Goal: Task Accomplishment & Management: Complete application form

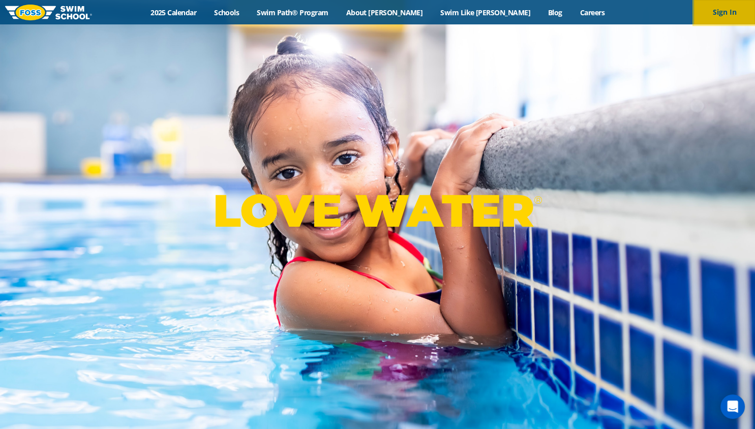
click at [719, 17] on button "Sign In" at bounding box center [724, 12] width 61 height 24
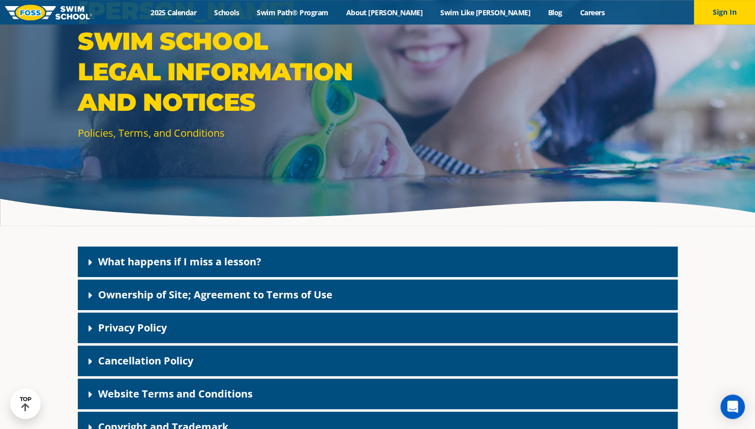
scroll to position [79, 0]
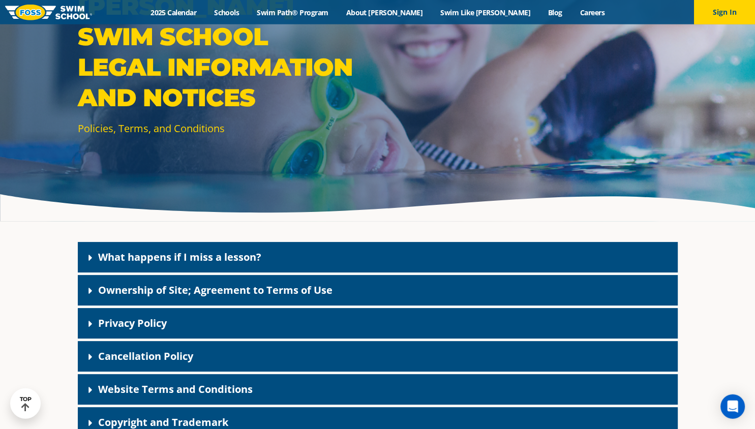
click at [28, 316] on div "Policies, Terms, and Conditions [PERSON_NAME] Swim School Legal Information and…" at bounding box center [377, 289] width 755 height 689
click at [93, 352] on span at bounding box center [93, 356] width 10 height 11
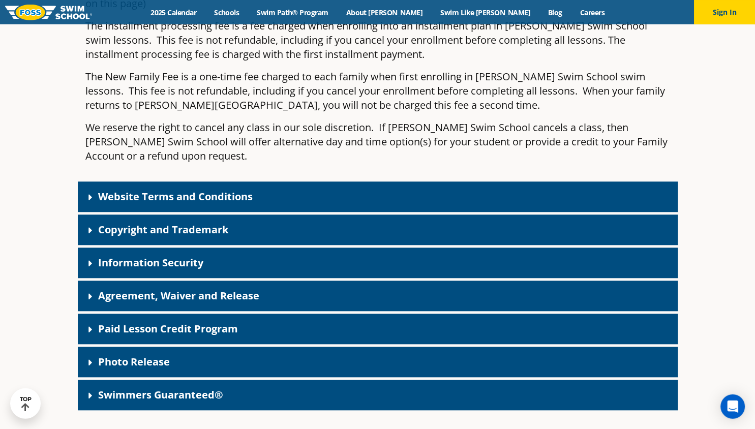
scroll to position [768, 0]
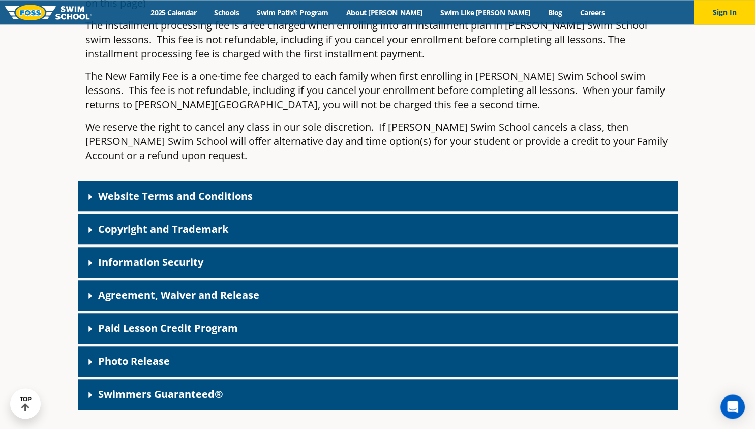
click at [196, 321] on link "Paid Lesson Credit Program" at bounding box center [168, 328] width 140 height 14
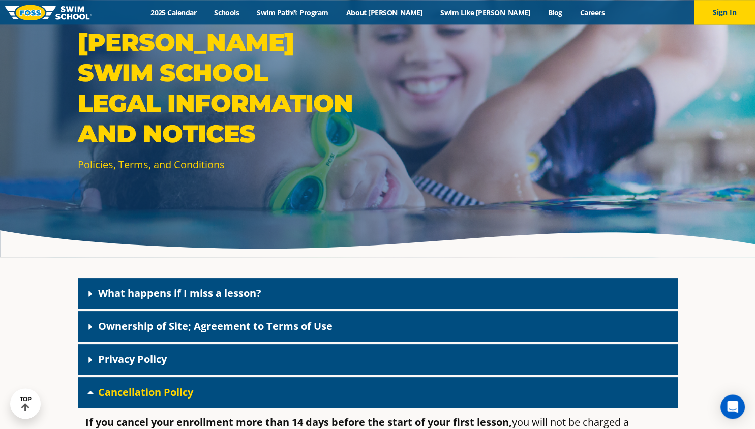
scroll to position [0, 0]
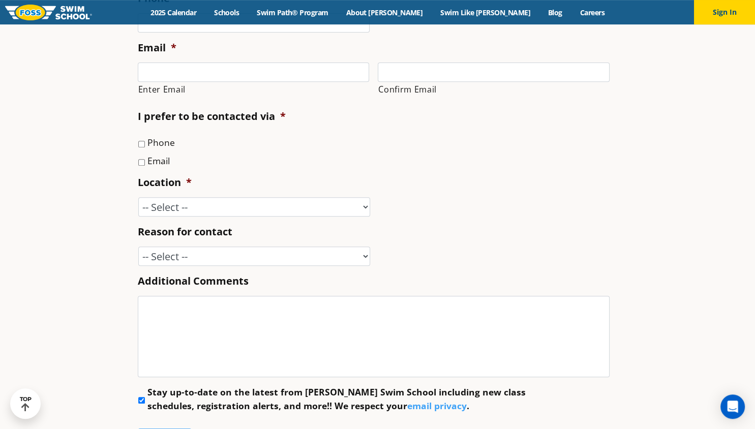
scroll to position [408, 0]
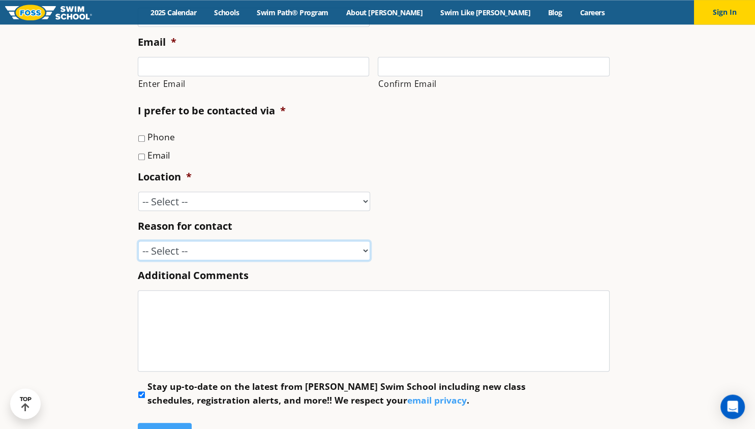
click at [138, 241] on select "-- Select -- Enrollment issue Program question What level is best for my child?…" at bounding box center [254, 250] width 232 height 19
click at [99, 362] on section "Name * First Last Phone * Email * Enter Email Confirm Email I prefer to be cont…" at bounding box center [377, 193] width 755 height 601
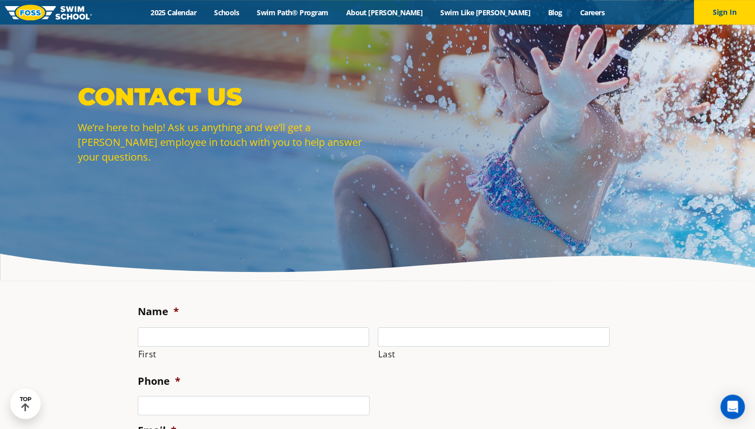
scroll to position [18, 0]
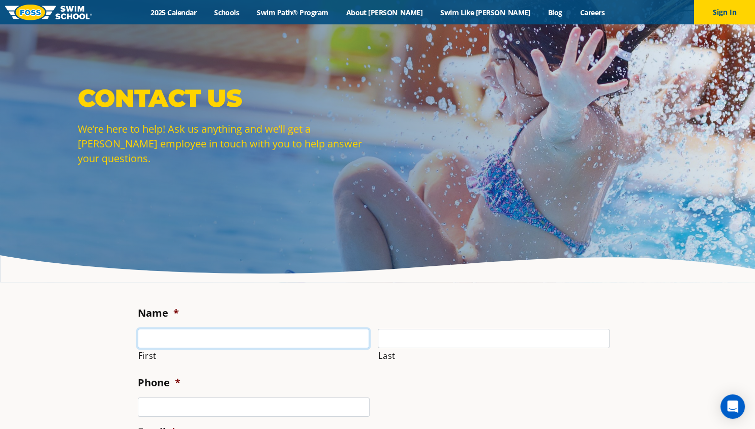
click at [183, 346] on input "First" at bounding box center [254, 338] width 232 height 19
type input "[PERSON_NAME]"
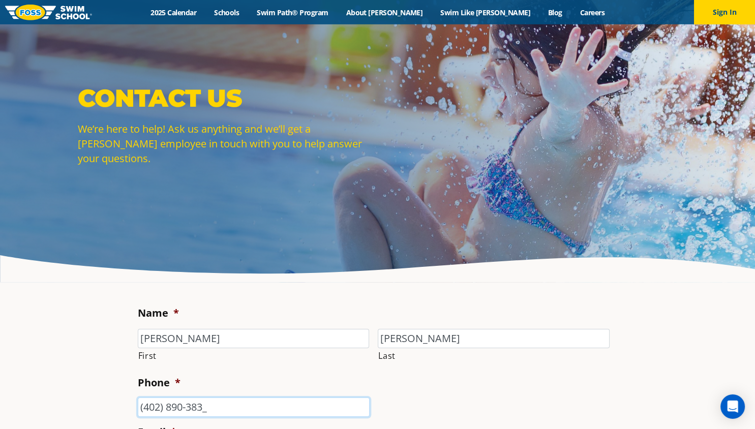
type input "[PHONE_NUMBER]"
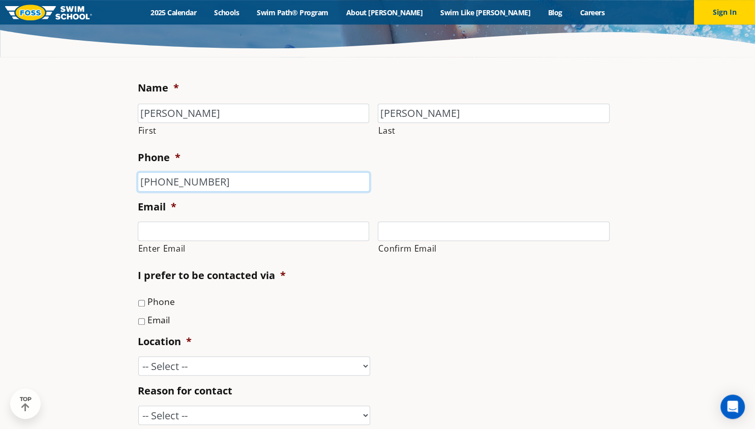
scroll to position [244, 0]
click at [187, 227] on input "Enter Email" at bounding box center [254, 230] width 232 height 19
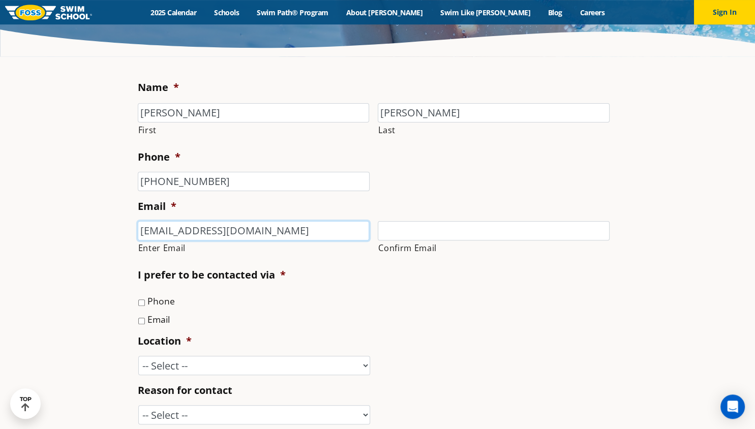
type input "[EMAIL_ADDRESS][DOMAIN_NAME]"
click at [142, 322] on input "Email" at bounding box center [141, 321] width 7 height 7
checkbox input "true"
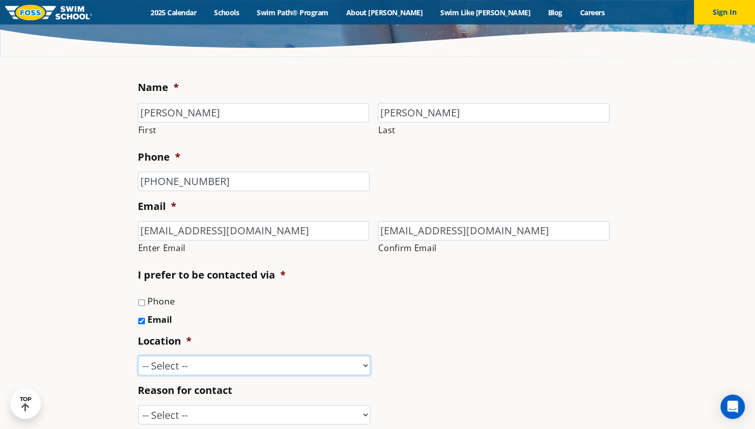
click at [138, 356] on select "-- Select -- [GEOGRAPHIC_DATA], [GEOGRAPHIC_DATA] [GEOGRAPHIC_DATA] [GEOGRAPHIC…" at bounding box center [254, 365] width 232 height 19
select select "APV"
click option "[GEOGRAPHIC_DATA]" at bounding box center [0, 0] width 0 height 0
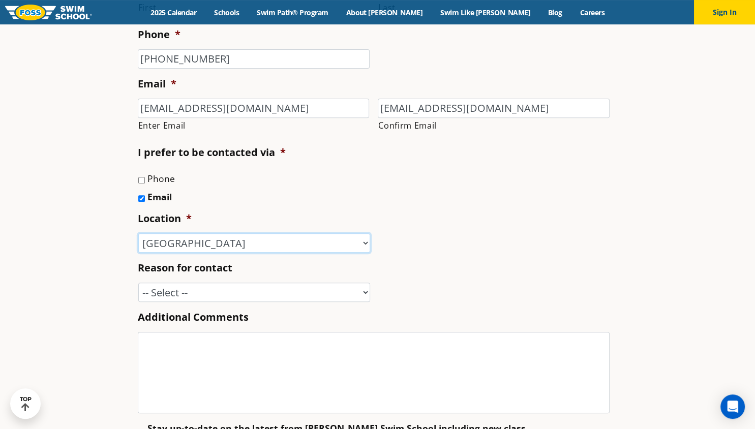
scroll to position [377, 0]
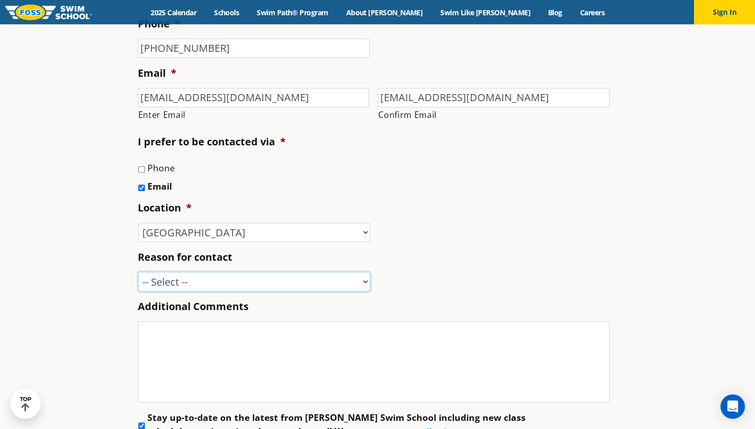
click at [138, 272] on select "-- Select -- Enrollment issue Program question What level is best for my child?…" at bounding box center [254, 281] width 232 height 19
select select "Other"
click option "Other" at bounding box center [0, 0] width 0 height 0
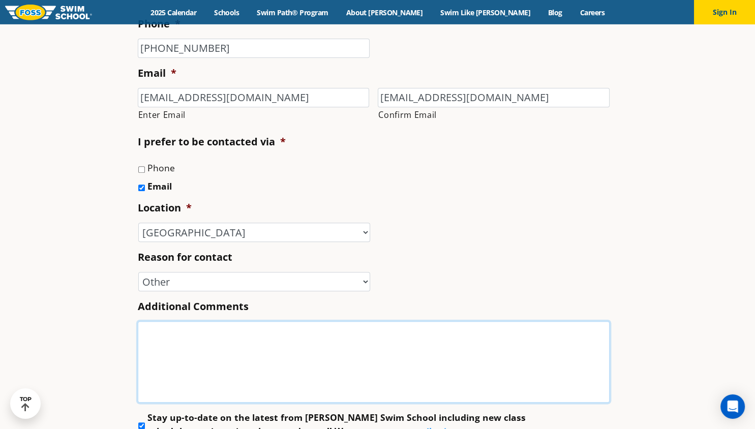
click at [260, 333] on textarea "Additional Comments" at bounding box center [374, 361] width 472 height 81
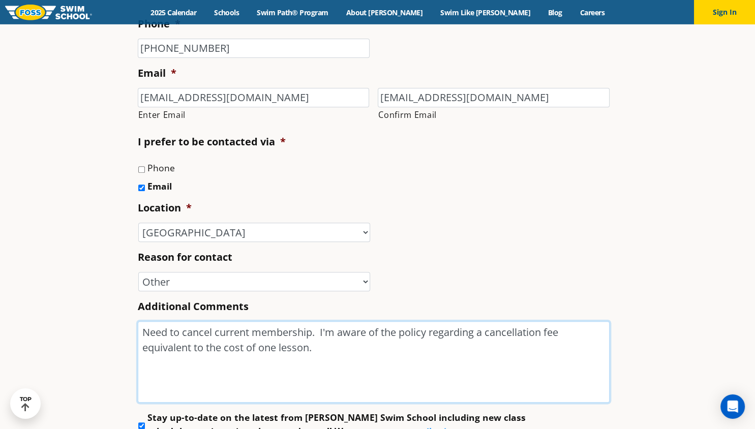
click at [374, 353] on textarea "Need to cancel current membership. I'm aware of the policy regarding a cancella…" at bounding box center [374, 361] width 472 height 81
click at [415, 365] on textarea "Need to cancel current membership. I'm aware of the policy regarding a cancella…" at bounding box center [374, 361] width 472 height 81
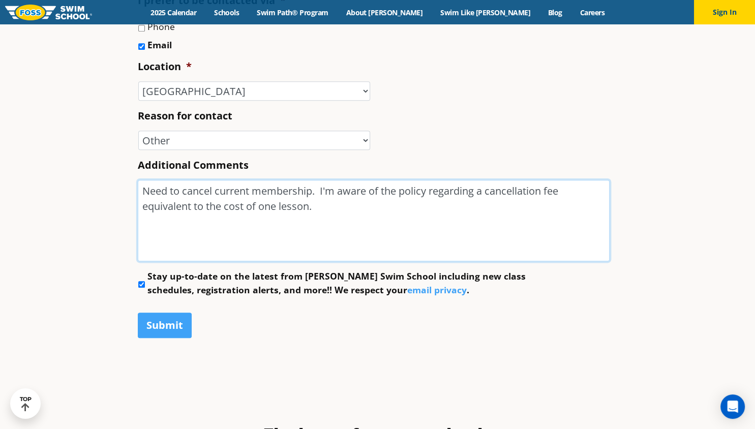
scroll to position [520, 0]
type textarea "Need to cancel current membership. I'm aware of the policy regarding a cancella…"
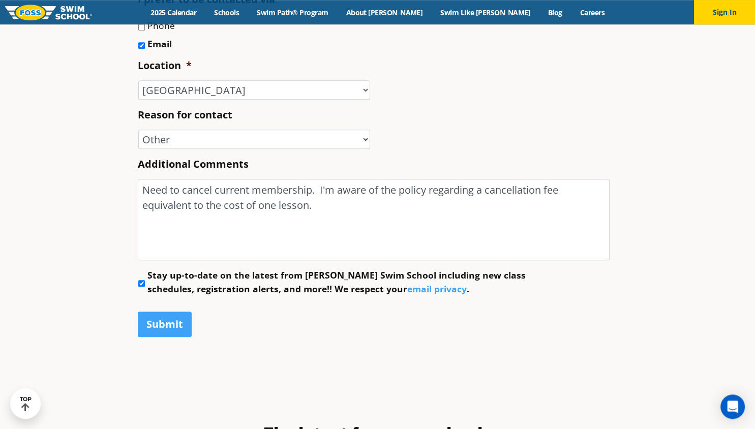
click at [141, 279] on li "Stay up-to-date on the latest from [PERSON_NAME] Swim School including new clas…" at bounding box center [378, 282] width 480 height 27
click at [141, 287] on input "Stay up-to-date on the latest from [PERSON_NAME] Swim School including new clas…" at bounding box center [141, 283] width 7 height 7
checkbox input "false"
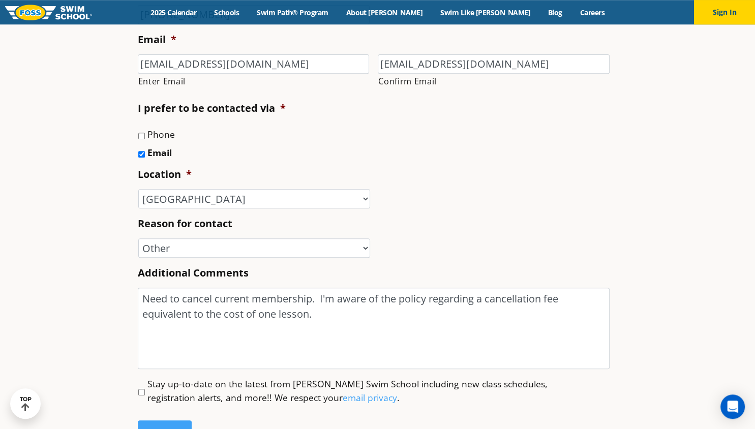
scroll to position [411, 0]
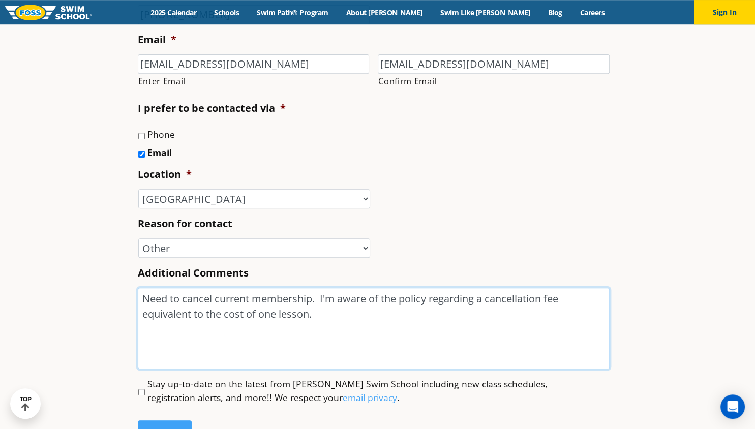
click at [378, 318] on textarea "Need to cancel current membership. I'm aware of the policy regarding a cancella…" at bounding box center [374, 328] width 472 height 81
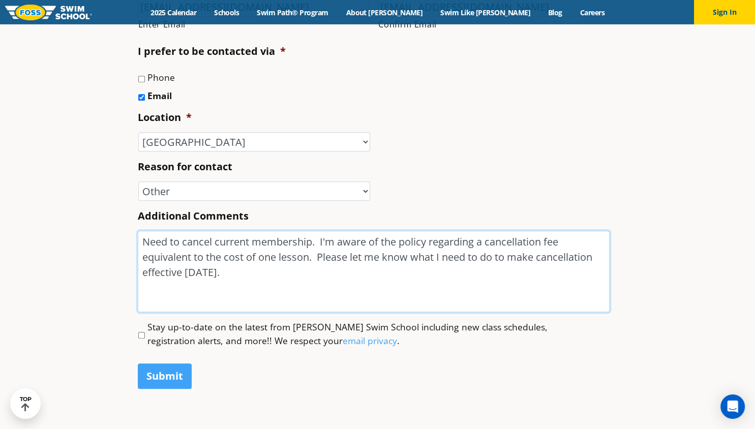
scroll to position [470, 0]
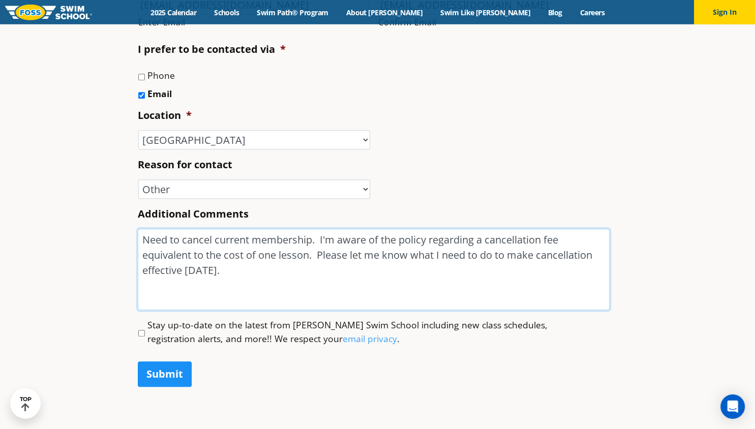
type textarea "Need to cancel current membership. I'm aware of the policy regarding a cancella…"
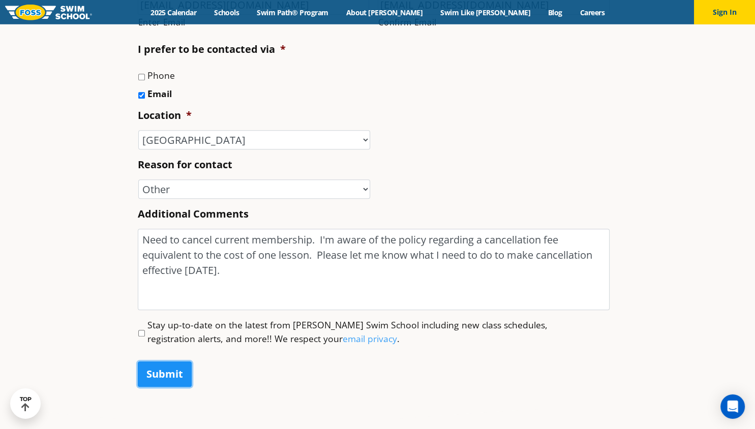
click at [169, 376] on input "Submit" at bounding box center [165, 374] width 54 height 25
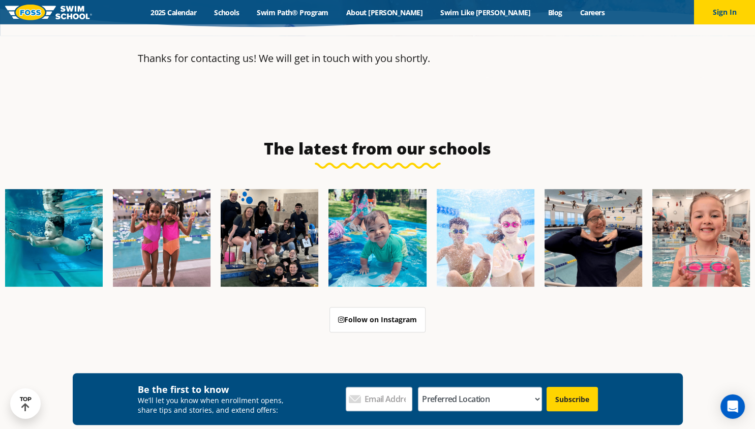
scroll to position [0, 0]
